Goal: Information Seeking & Learning: Understand process/instructions

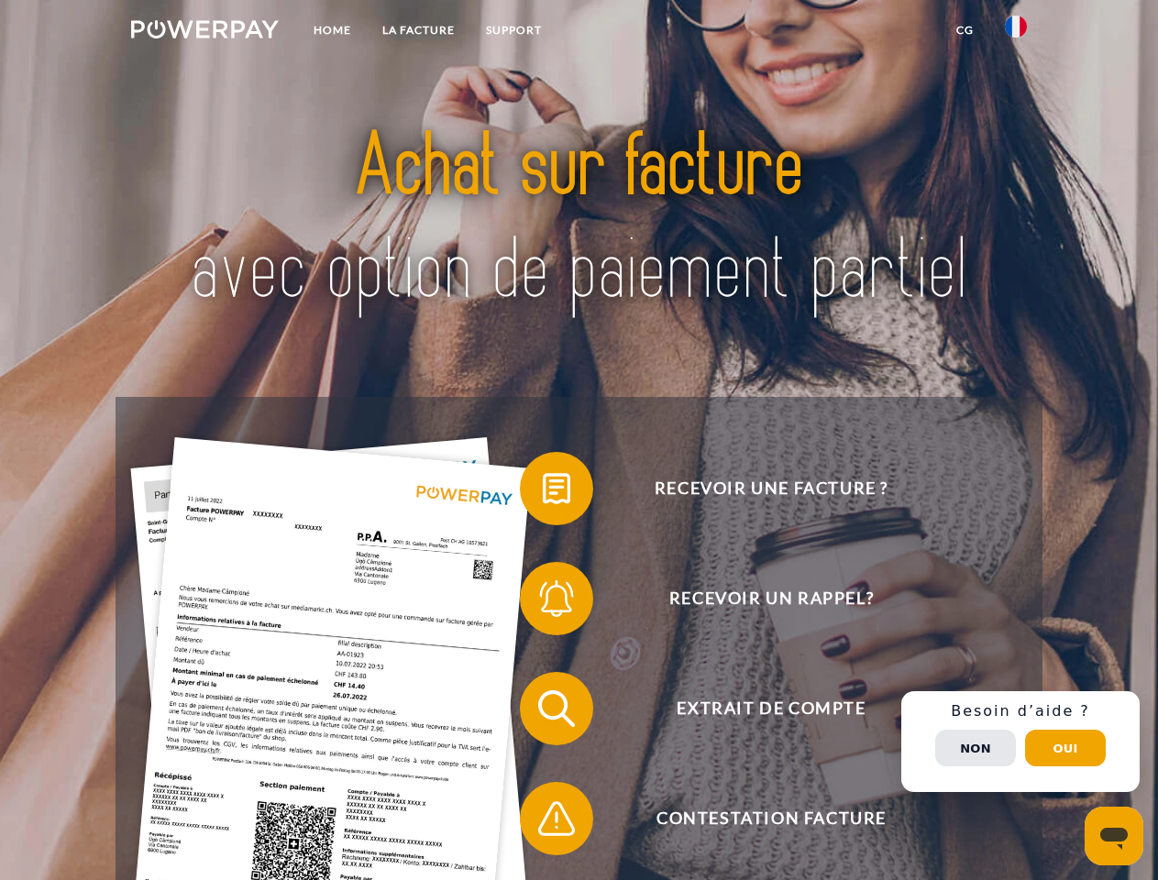
click at [204, 32] on img at bounding box center [205, 29] width 148 height 18
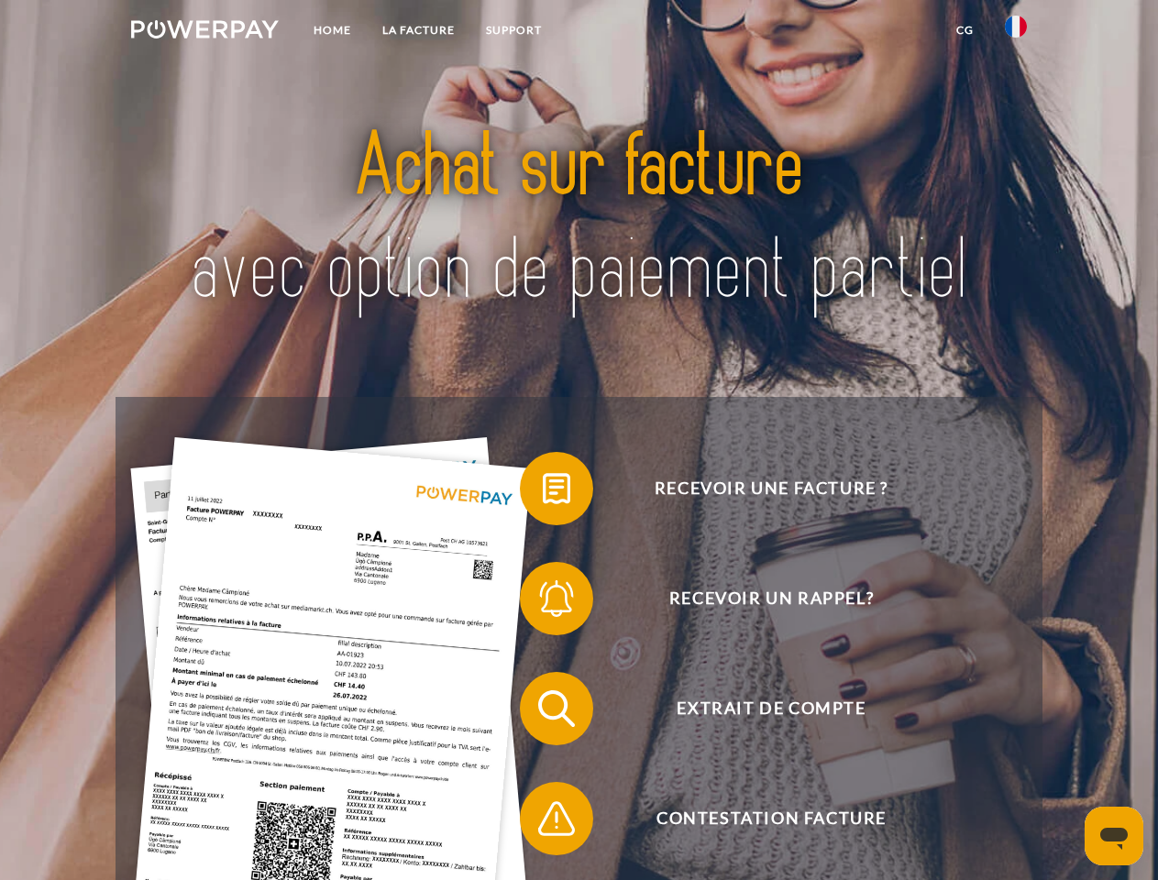
click at [1016, 32] on img at bounding box center [1016, 27] width 22 height 22
click at [964, 30] on link "CG" at bounding box center [965, 30] width 49 height 33
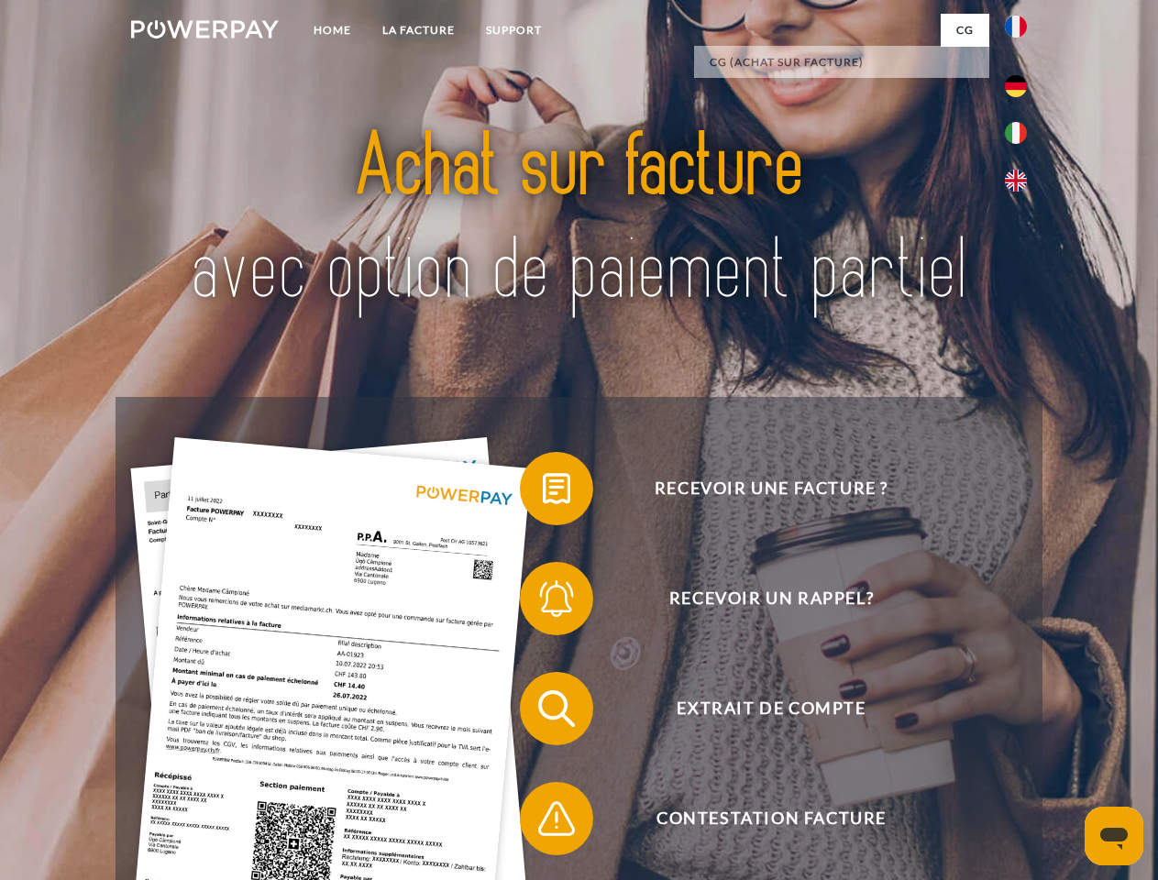
click at [543, 492] on span at bounding box center [529, 489] width 92 height 92
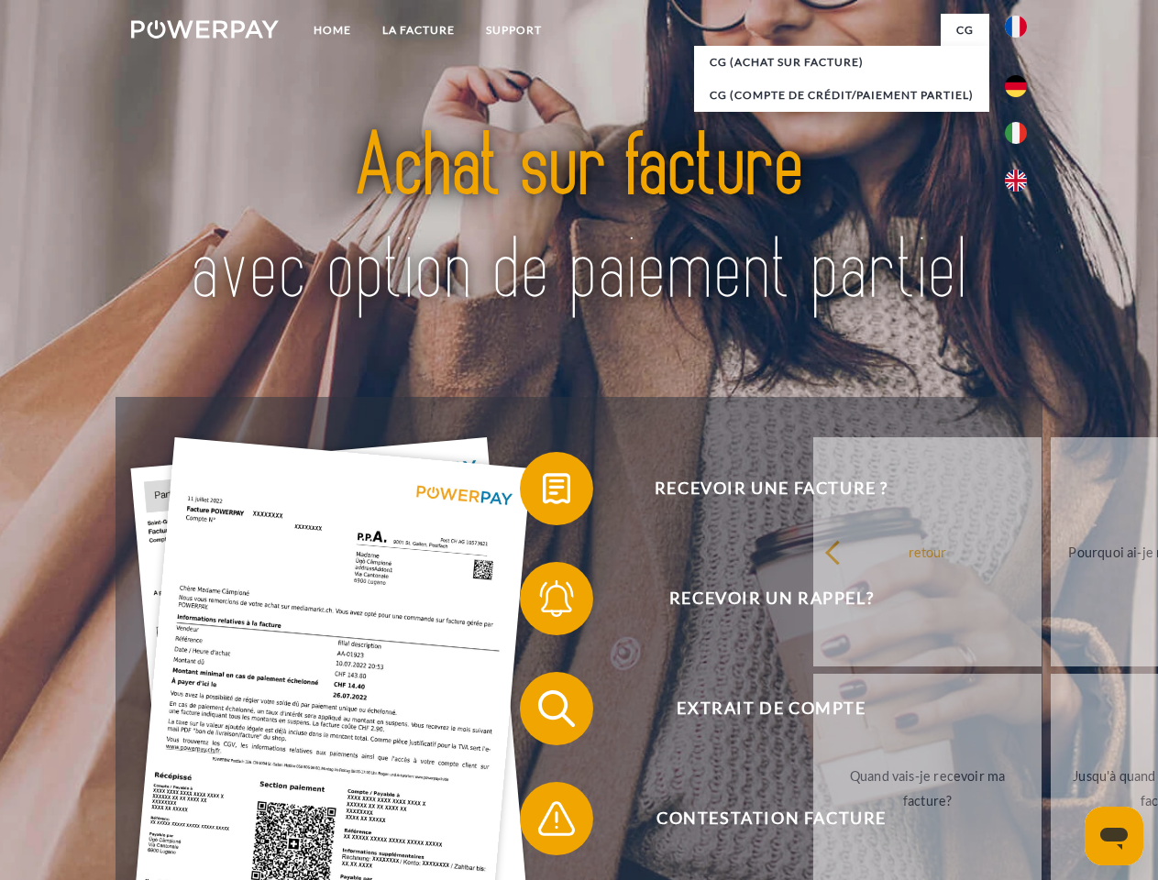
click at [543, 602] on div "Recevoir une facture ? Recevoir un rappel? Extrait de compte retour" at bounding box center [579, 763] width 926 height 733
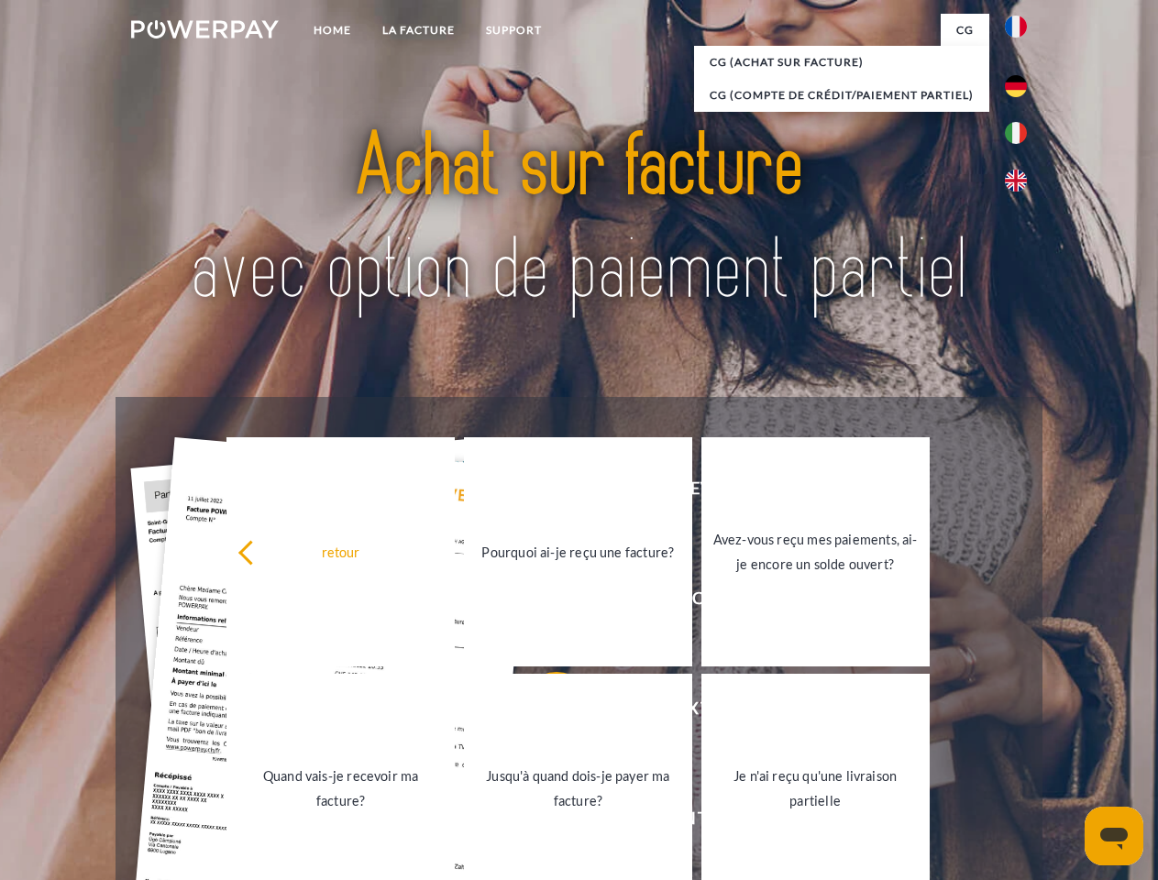
click at [543, 712] on link "Jusqu'à quand dois-je payer ma facture?" at bounding box center [578, 788] width 228 height 229
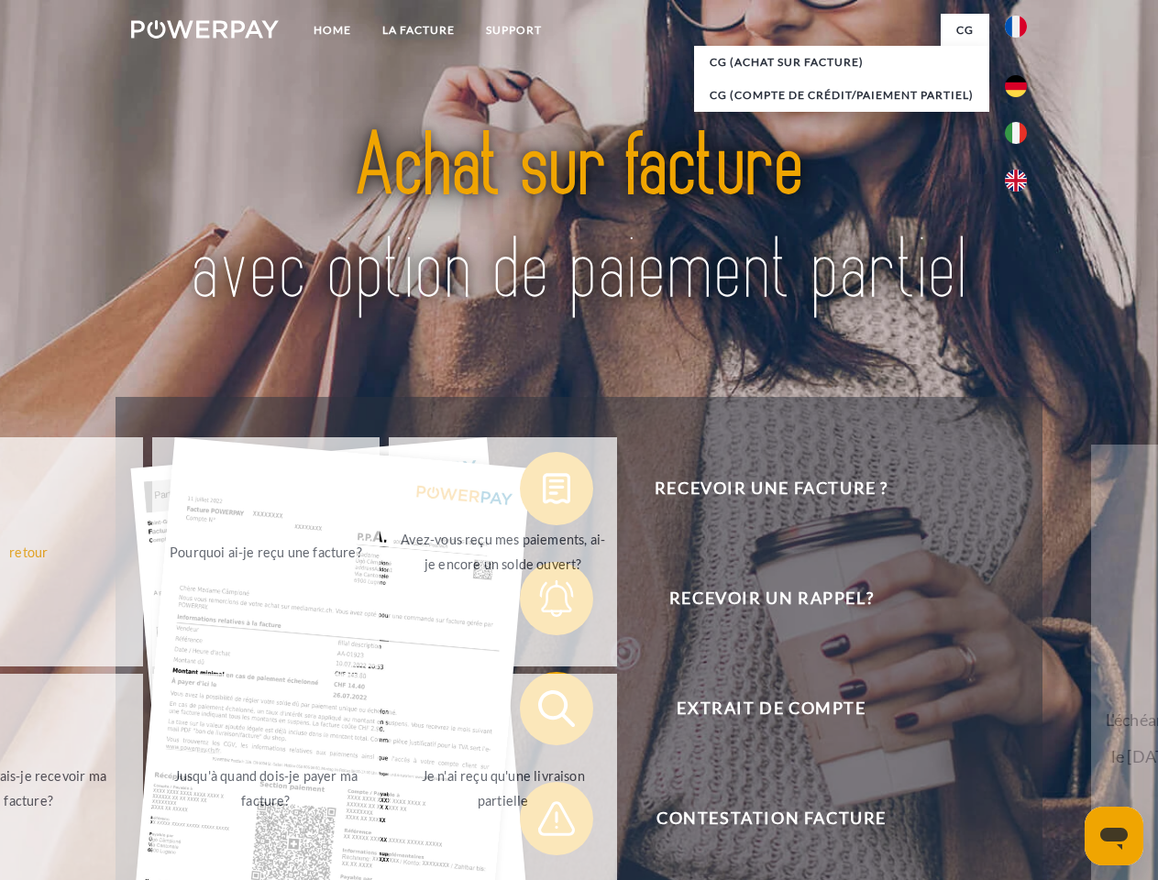
click at [543, 822] on div "Recevoir une facture ? Recevoir un rappel? Extrait de compte retour" at bounding box center [579, 763] width 926 height 733
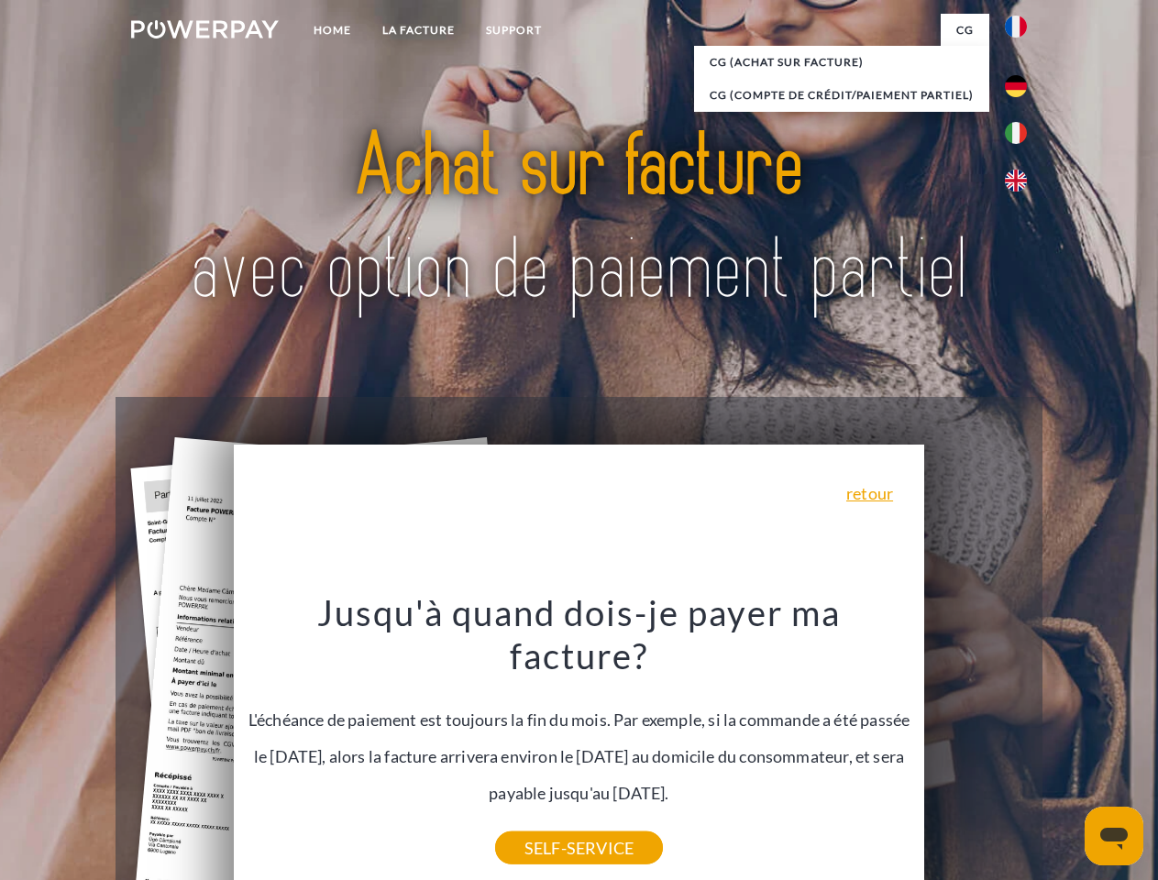
click at [1020, 742] on div "Recevoir une facture ? Recevoir un rappel? Extrait de compte retour" at bounding box center [579, 763] width 926 height 733
click at [975, 745] on span "Extrait de compte" at bounding box center [770, 708] width 449 height 73
click at [1065, 748] on header "Home LA FACTURE Support" at bounding box center [579, 633] width 1158 height 1266
